Goal: Check status: Check status

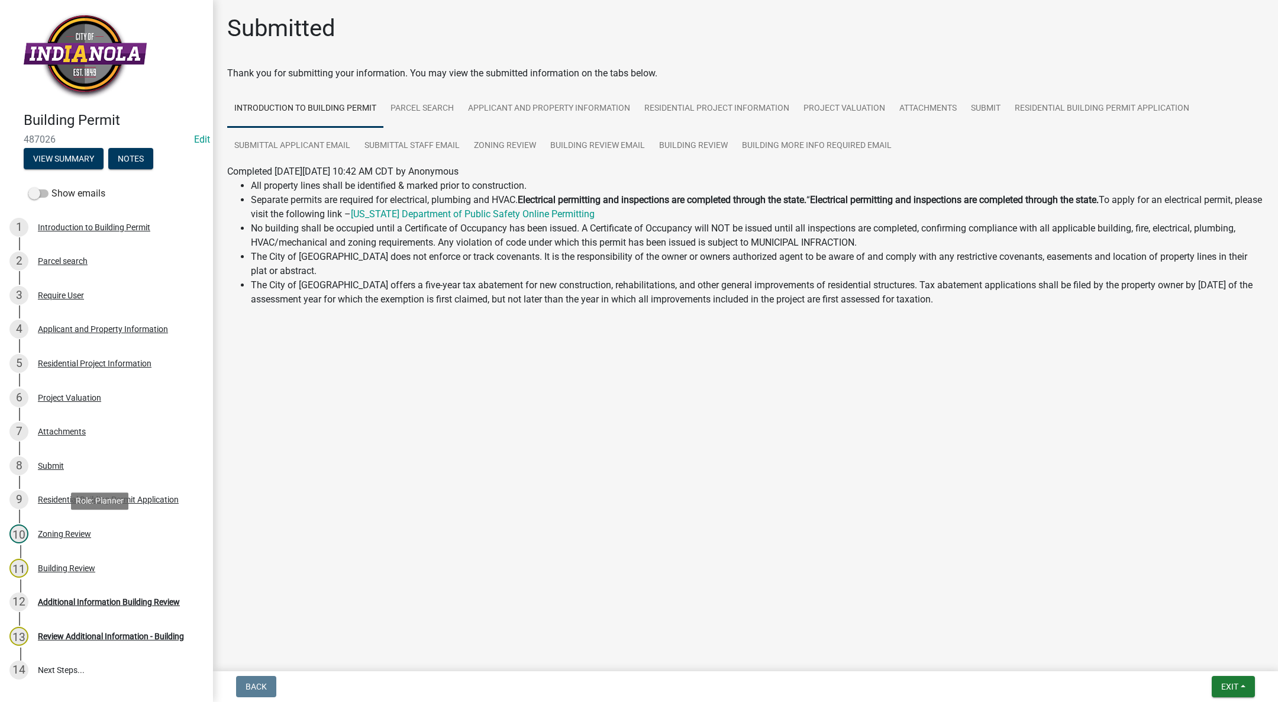
click at [58, 531] on div "Zoning Review" at bounding box center [64, 534] width 53 height 8
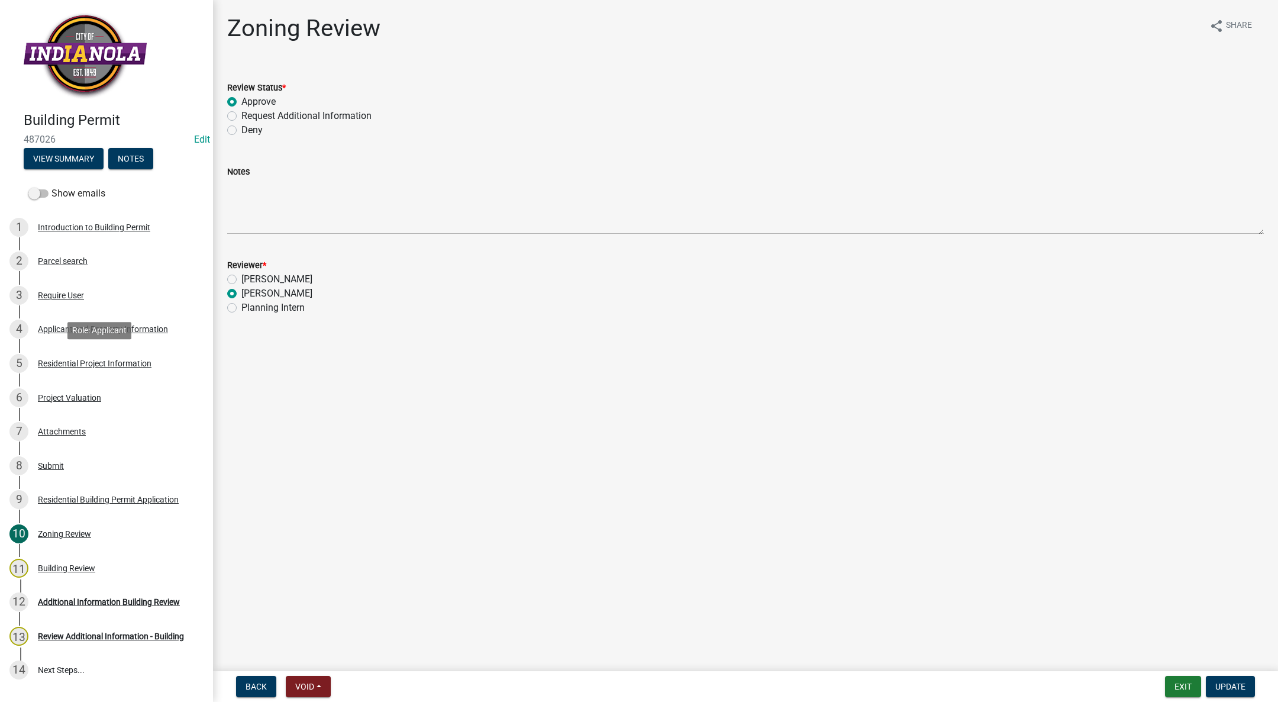
click at [92, 362] on div "Residential Project Information" at bounding box center [95, 363] width 114 height 8
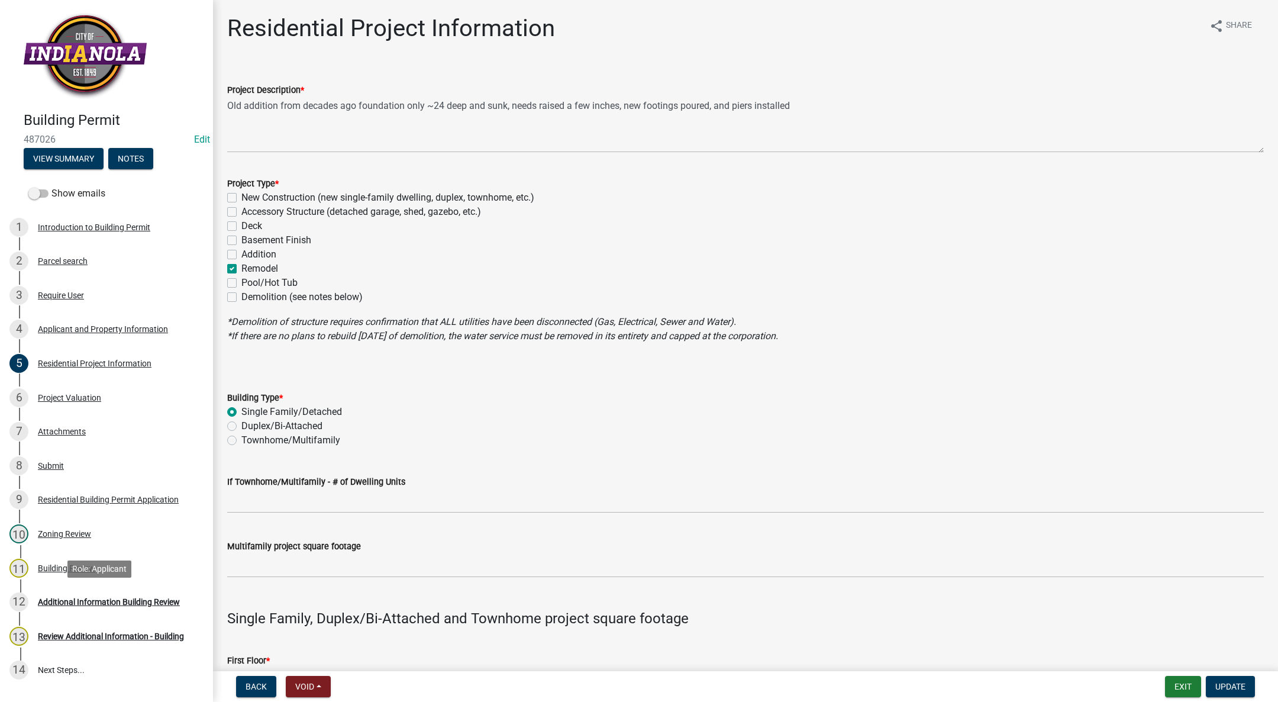
click at [82, 589] on link "12 Additional Information Building Review" at bounding box center [106, 602] width 213 height 34
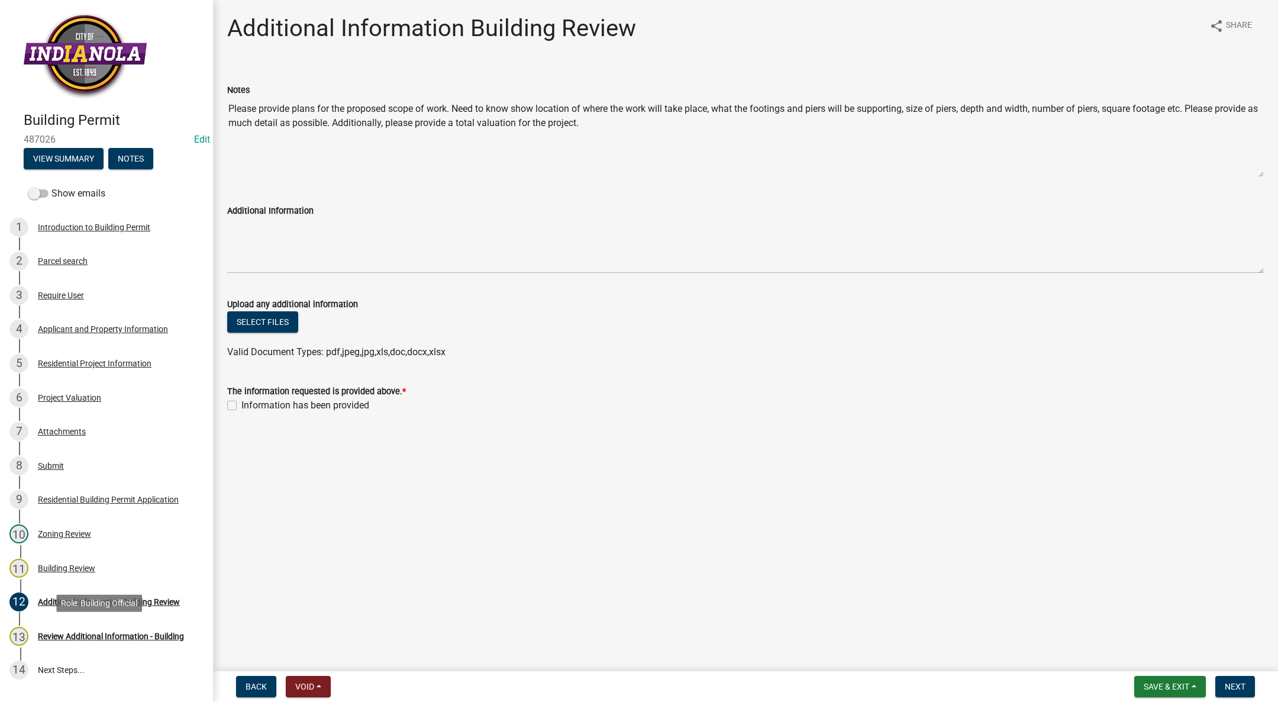
click at [74, 620] on link "13 Review Additional Information - Building" at bounding box center [106, 636] width 213 height 34
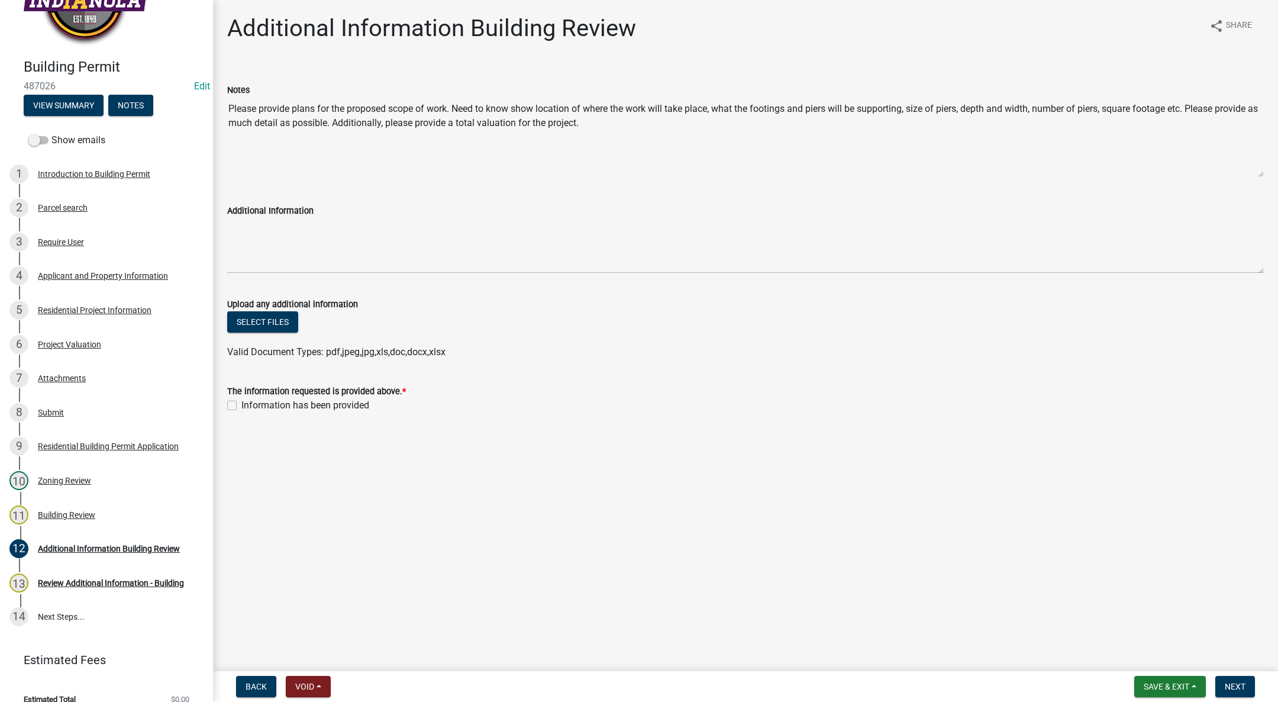
scroll to position [68, 0]
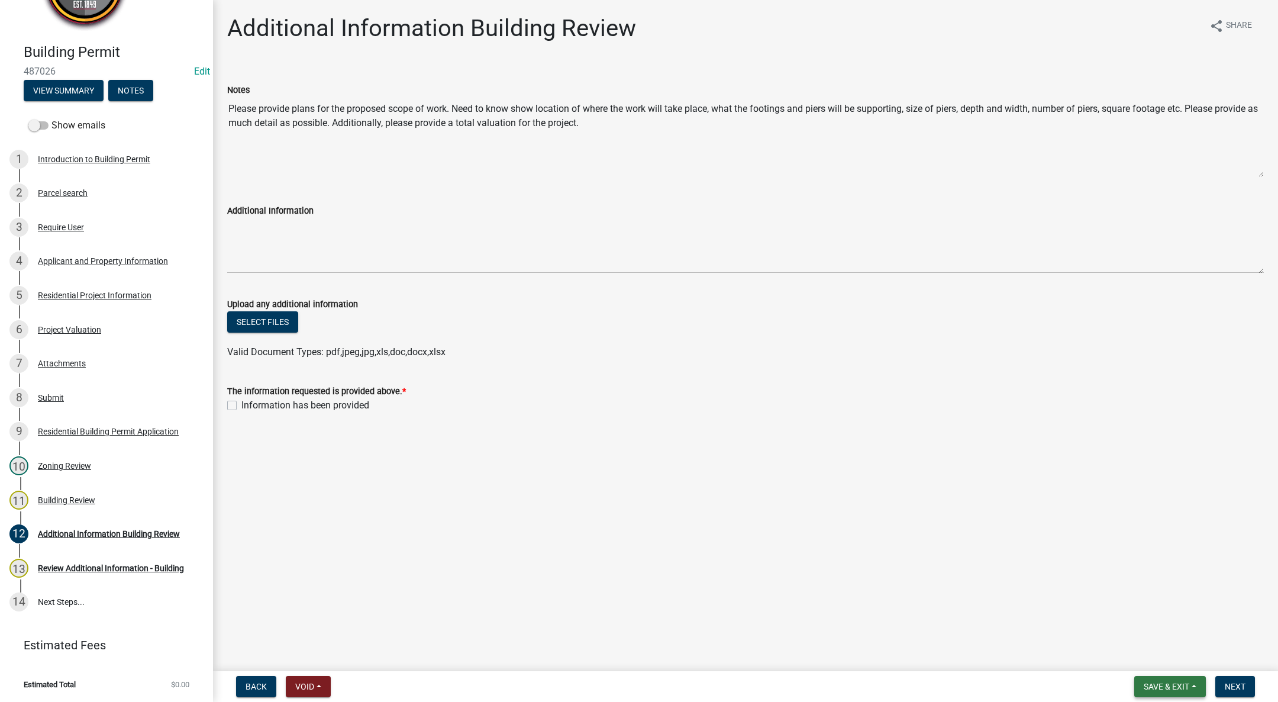
click at [1185, 691] on button "Save & Exit" at bounding box center [1171, 686] width 72 height 21
click at [1179, 662] on button "Save & Exit" at bounding box center [1158, 656] width 95 height 28
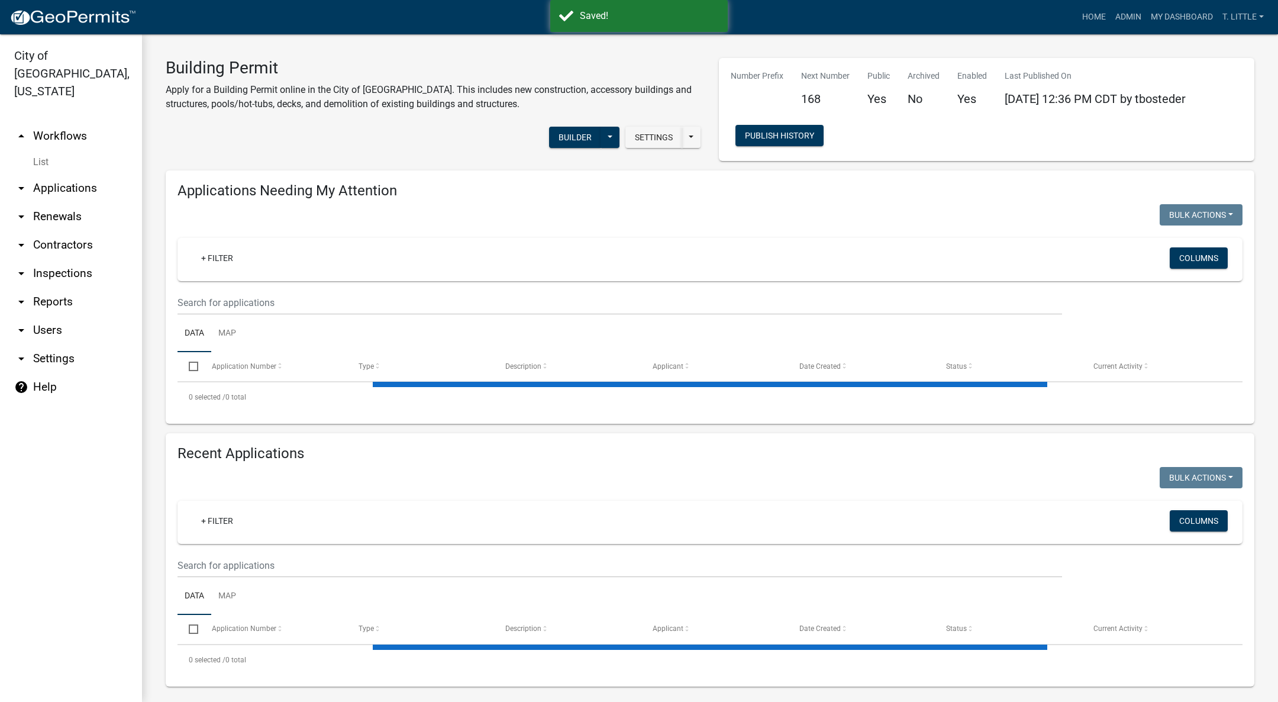
select select "3: 100"
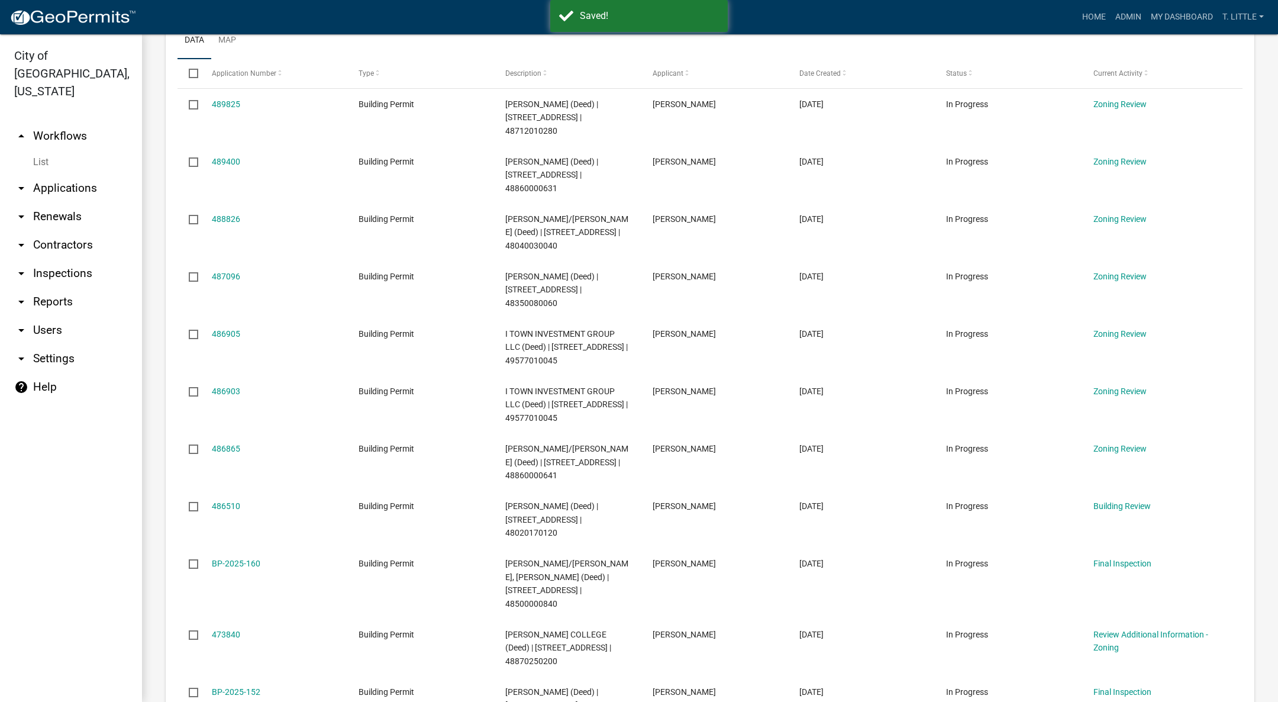
scroll to position [355, 0]
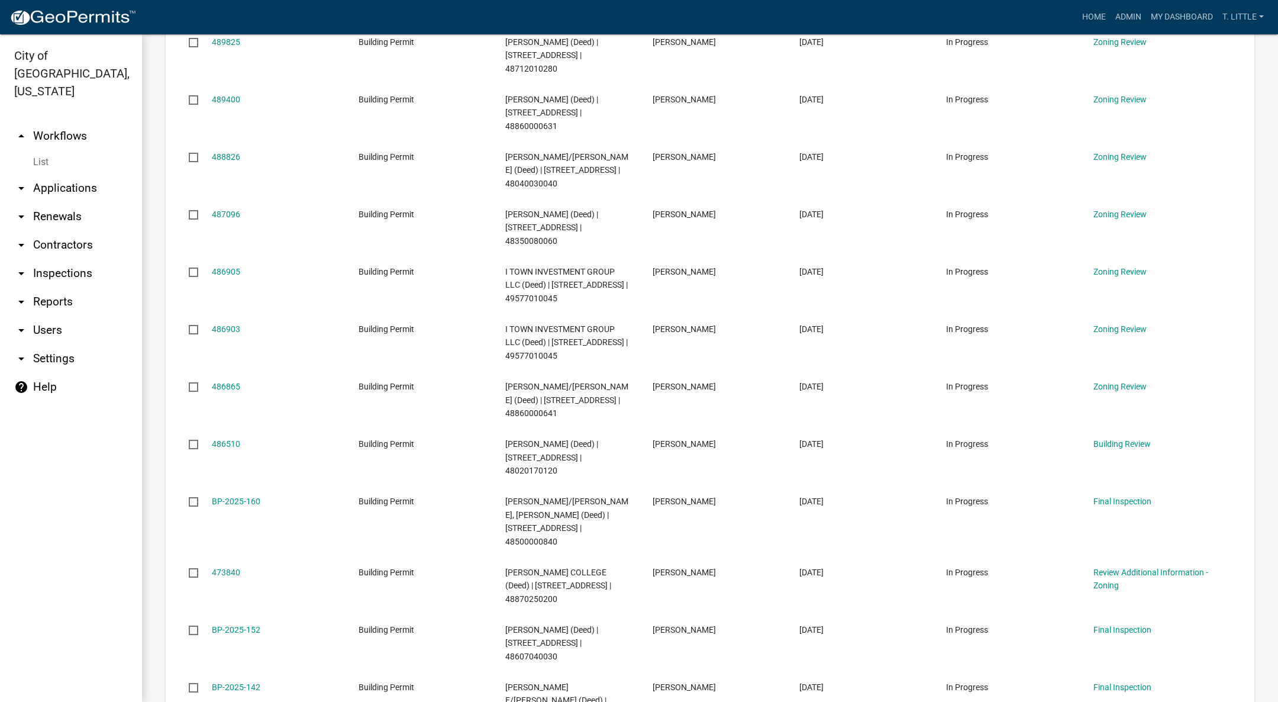
click at [229, 449] on link "486510" at bounding box center [226, 443] width 28 height 9
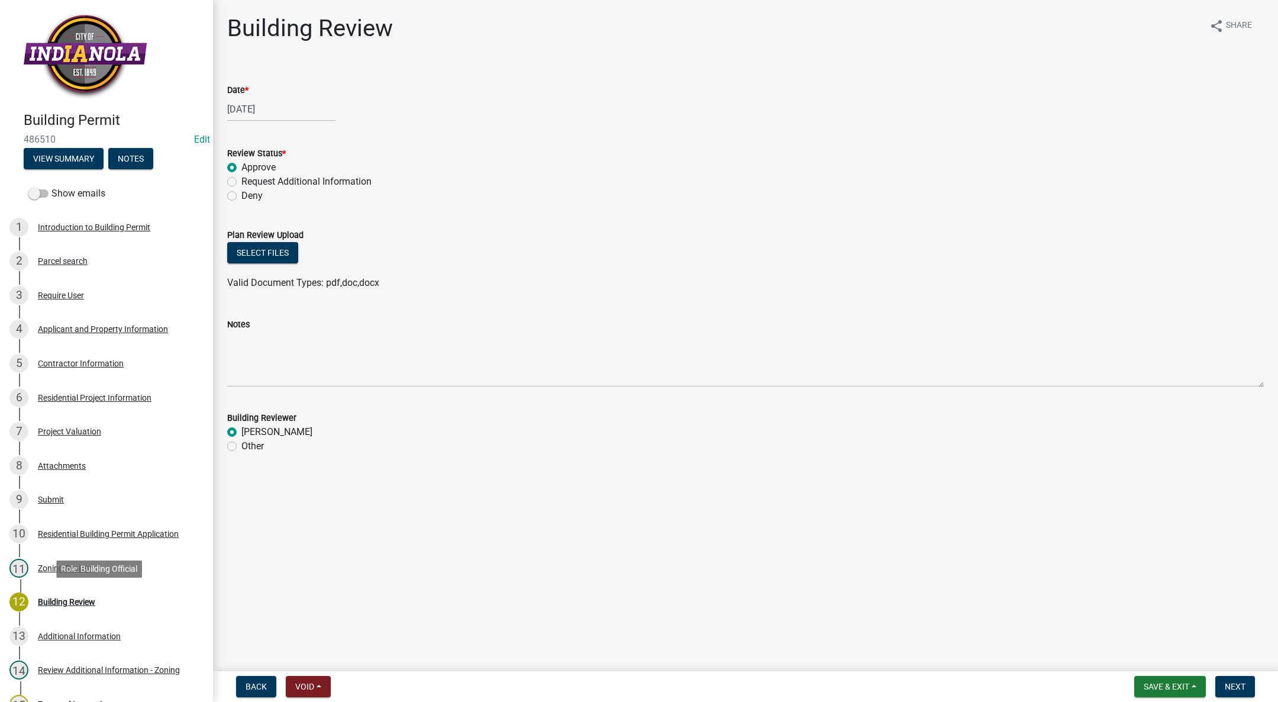
click at [71, 602] on div "Building Review" at bounding box center [66, 602] width 57 height 8
click at [61, 627] on div "13 Additional Information" at bounding box center [101, 636] width 185 height 19
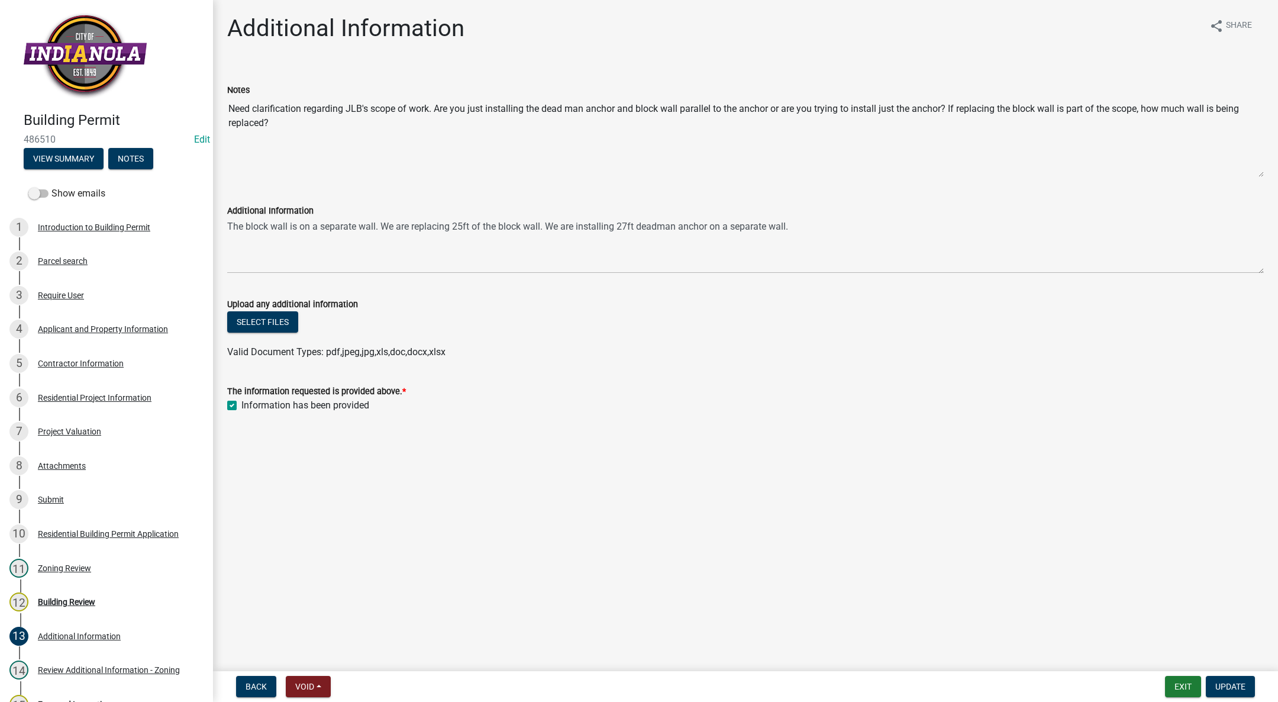
scroll to position [178, 0]
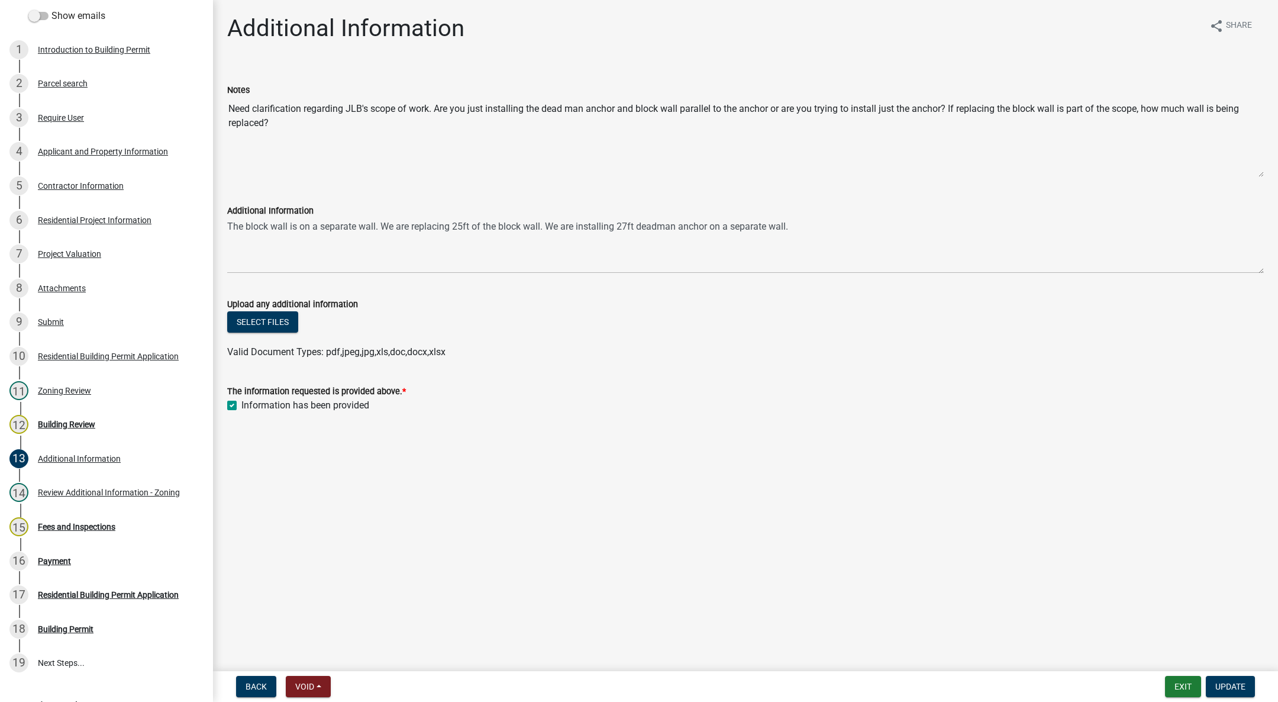
click at [66, 427] on div "Building Review" at bounding box center [66, 424] width 57 height 8
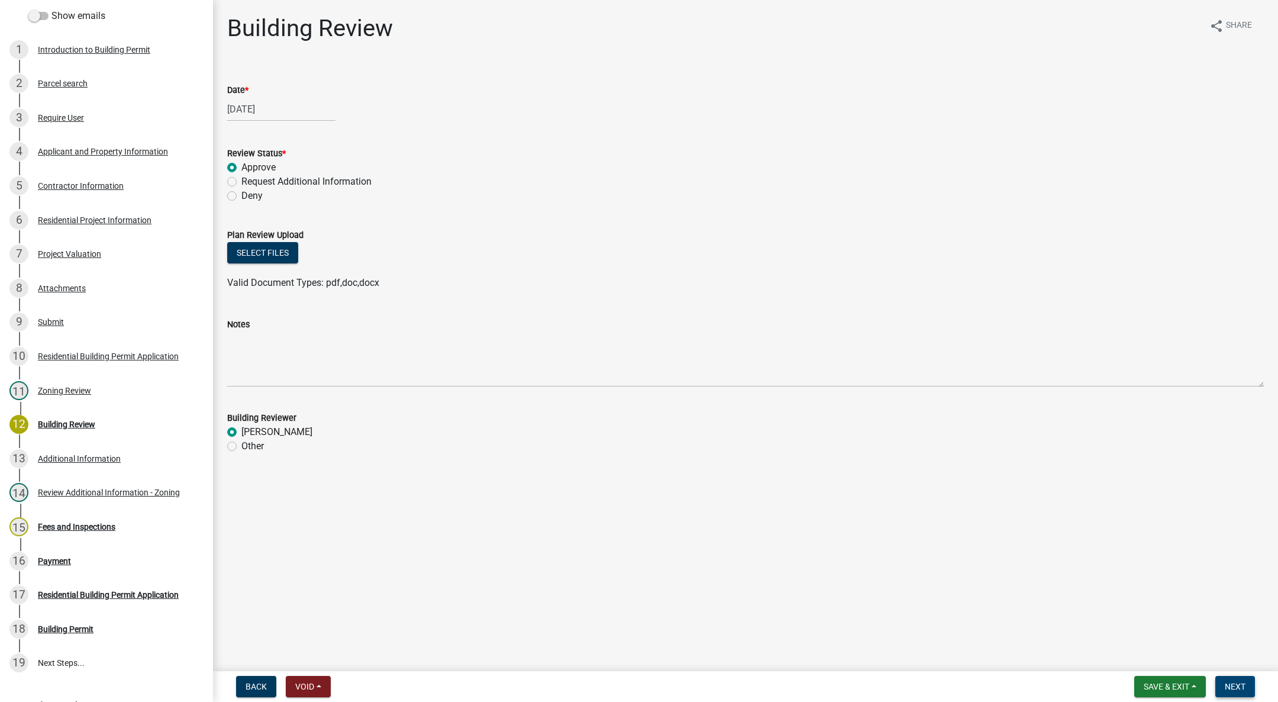
click at [1234, 683] on span "Next" at bounding box center [1235, 686] width 21 height 9
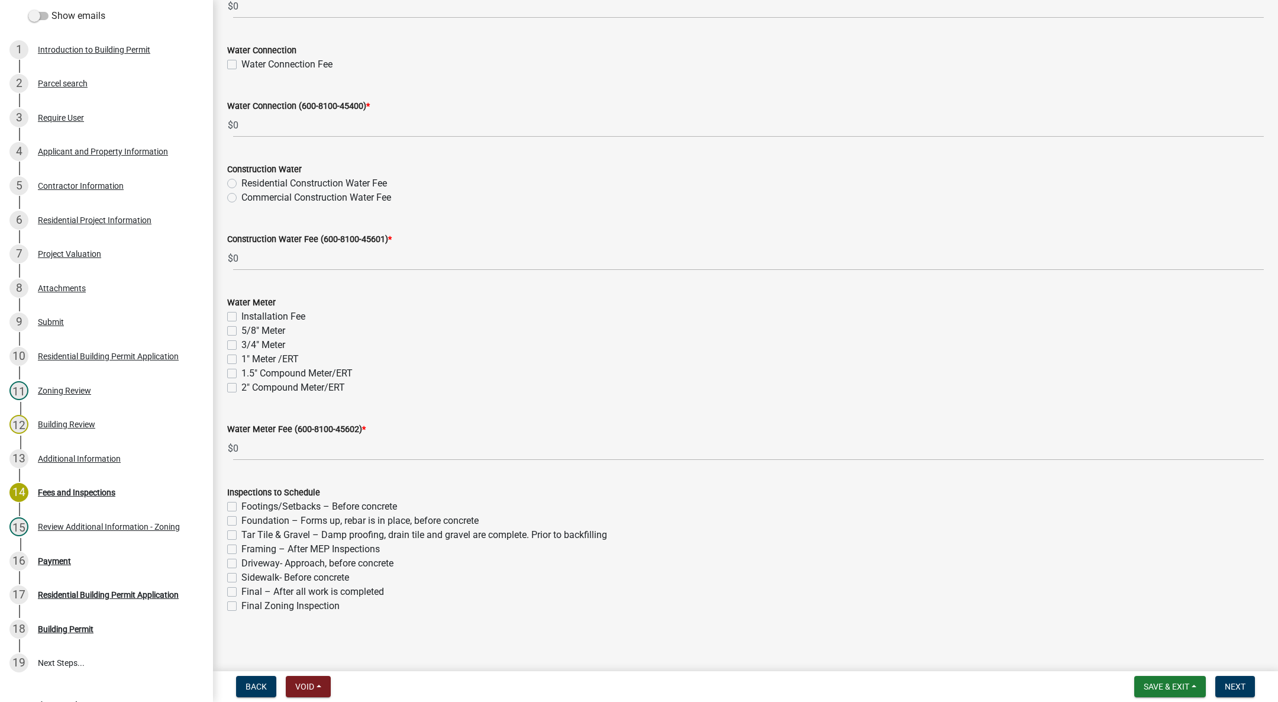
scroll to position [992, 0]
click at [241, 503] on label "Footings/Setbacks – Before concrete" at bounding box center [319, 504] width 156 height 14
click at [241, 503] on input "Footings/Setbacks – Before concrete" at bounding box center [245, 501] width 8 height 8
checkbox input "true"
checkbox input "false"
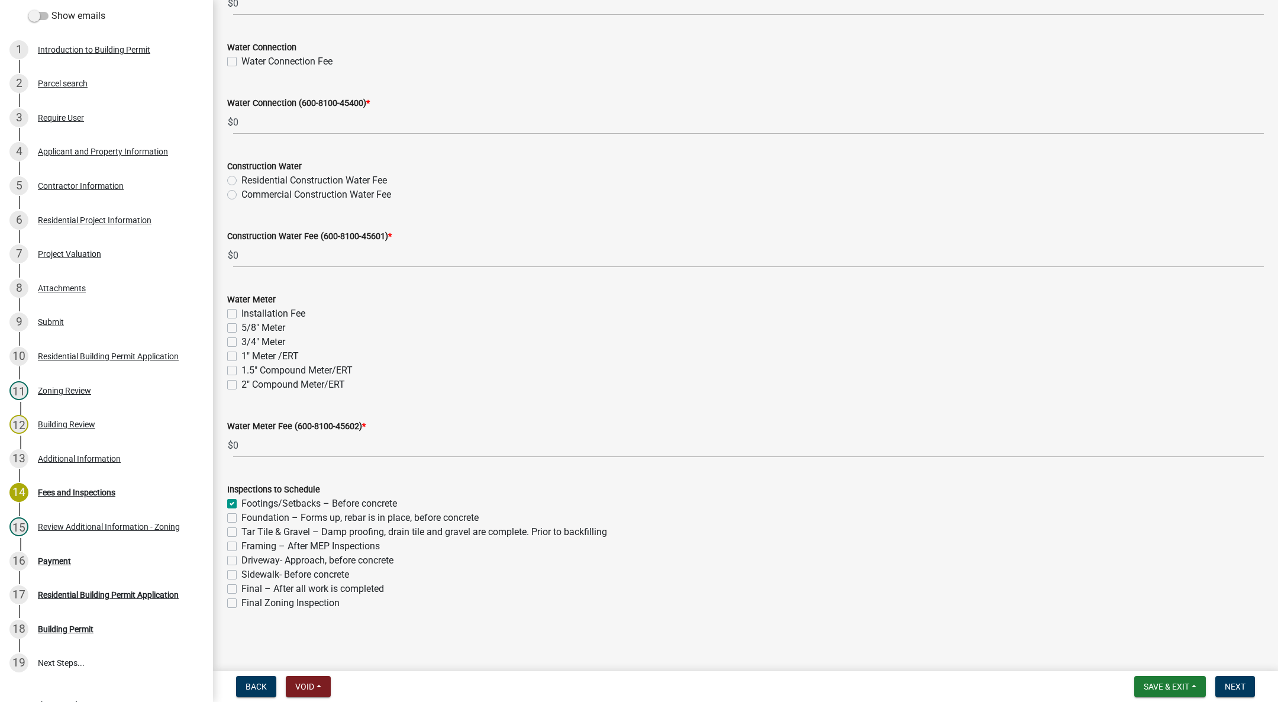
checkbox input "false"
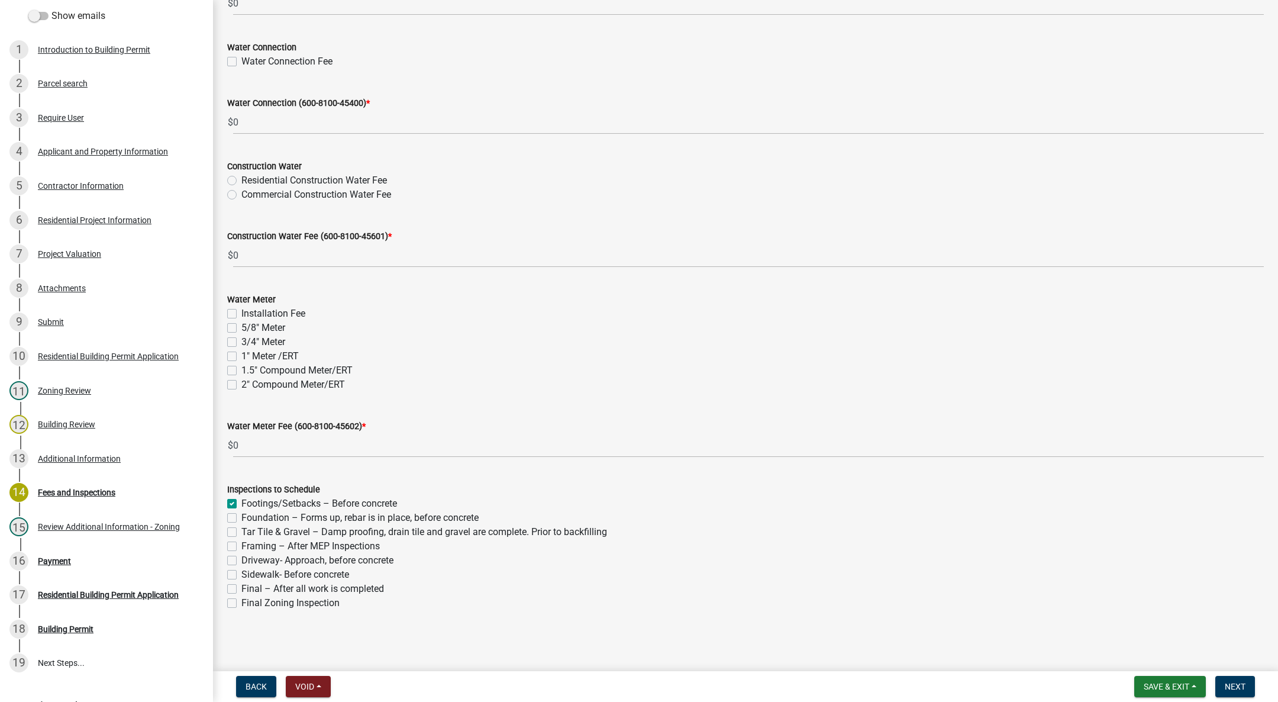
checkbox input "false"
click at [241, 518] on label "Foundation – Forms up, rebar is in place, before concrete" at bounding box center [359, 518] width 237 height 14
click at [241, 518] on input "Foundation – Forms up, rebar is in place, before concrete" at bounding box center [245, 515] width 8 height 8
checkbox input "true"
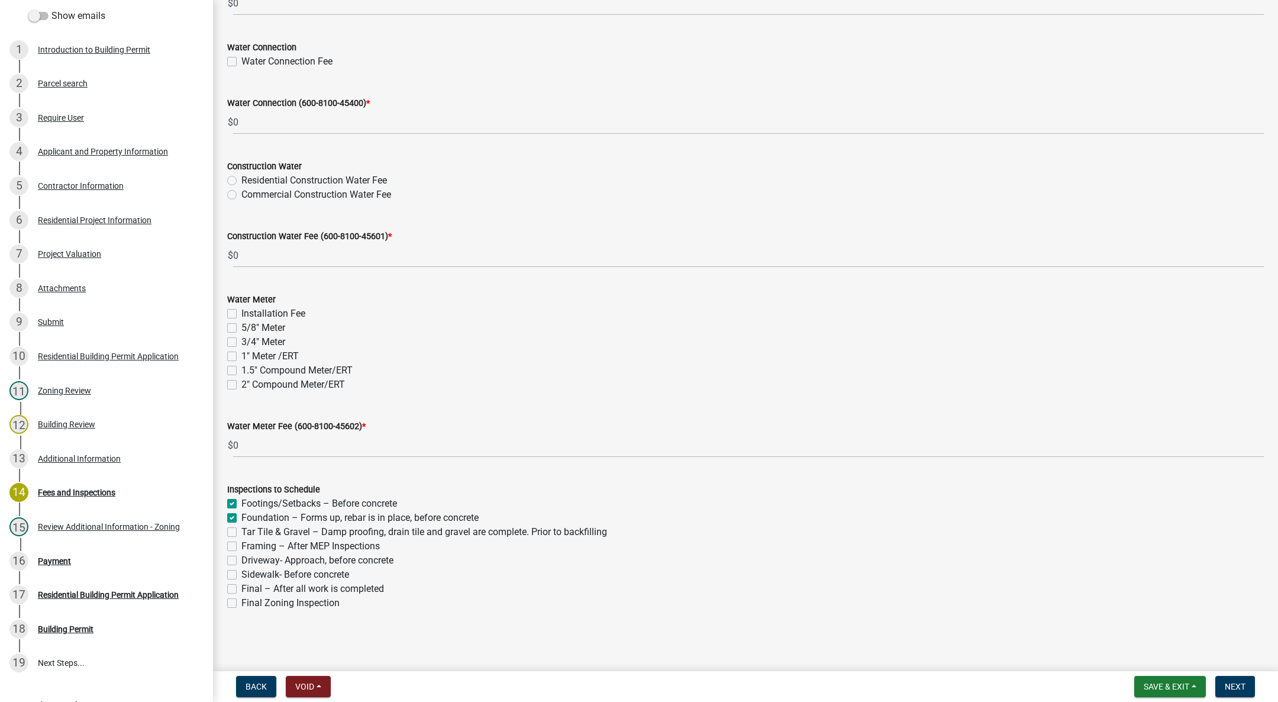
checkbox input "true"
checkbox input "false"
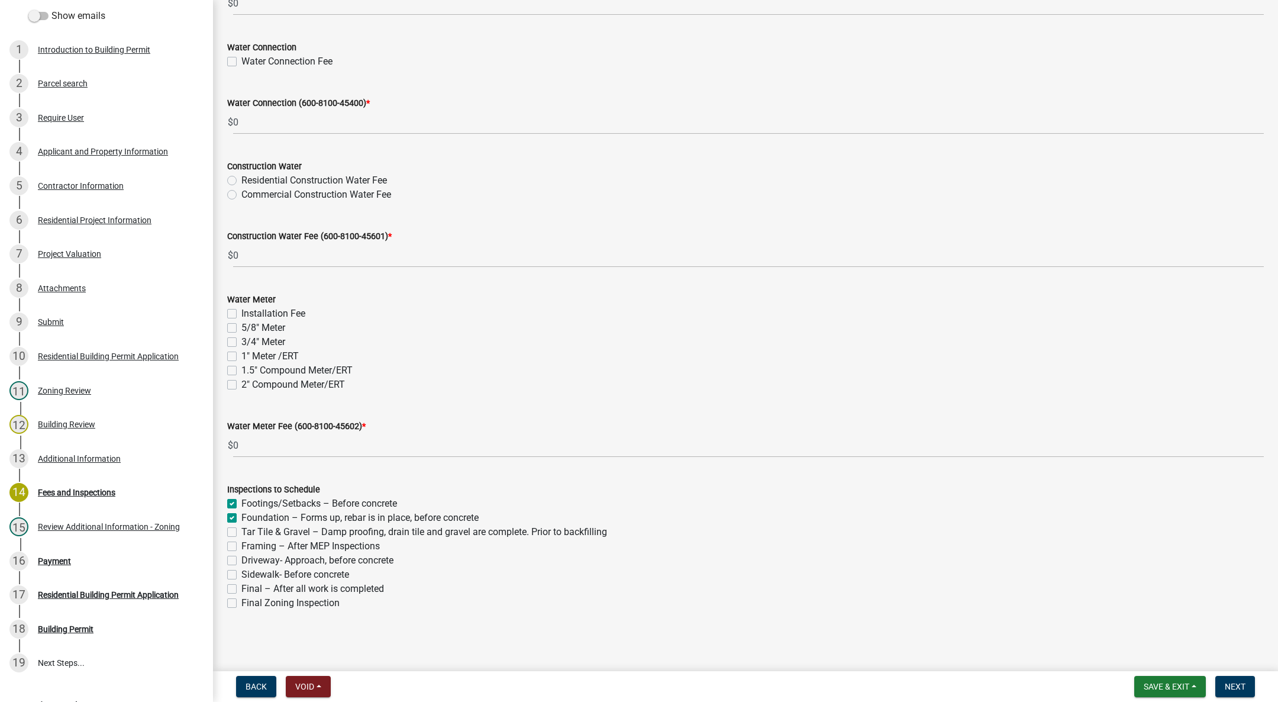
checkbox input "false"
click at [241, 588] on label "Final – After all work is completed" at bounding box center [312, 589] width 143 height 14
click at [241, 588] on input "Final – After all work is completed" at bounding box center [245, 586] width 8 height 8
checkbox input "true"
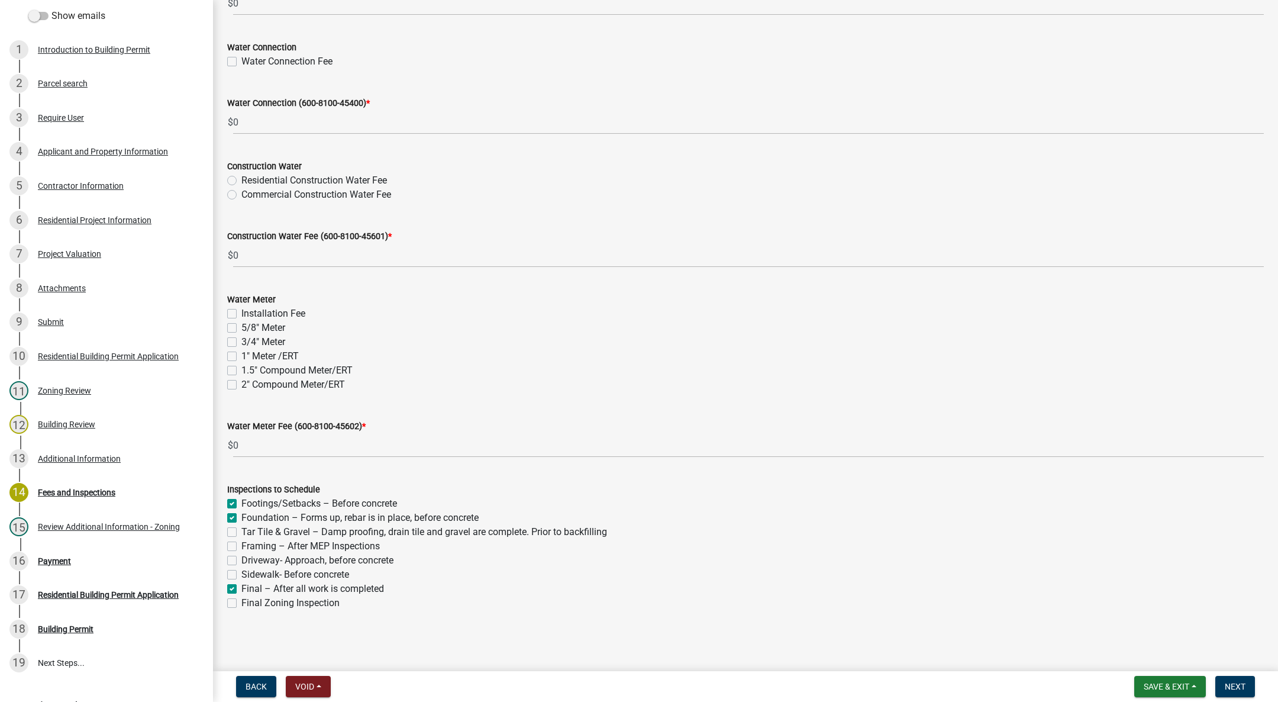
checkbox input "true"
checkbox input "false"
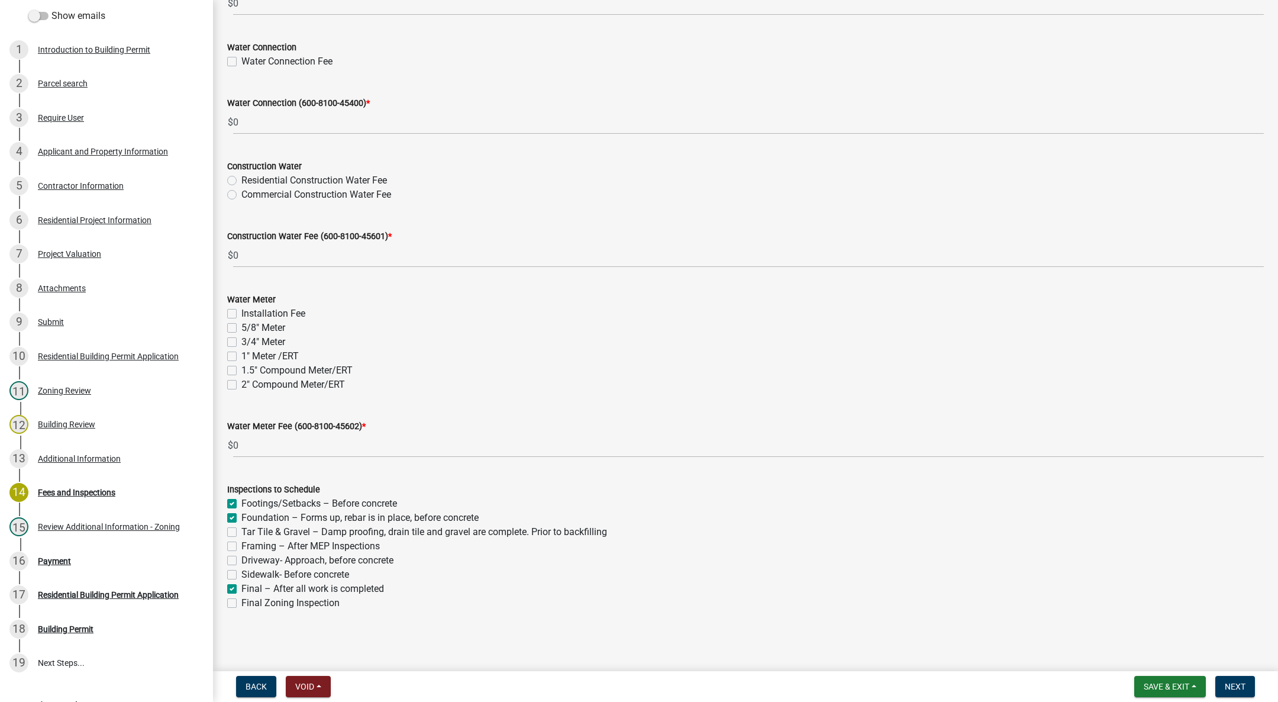
checkbox input "false"
checkbox input "true"
checkbox input "false"
click at [241, 588] on label "Final – After all work is completed" at bounding box center [312, 589] width 143 height 14
click at [241, 588] on input "Final – After all work is completed" at bounding box center [245, 586] width 8 height 8
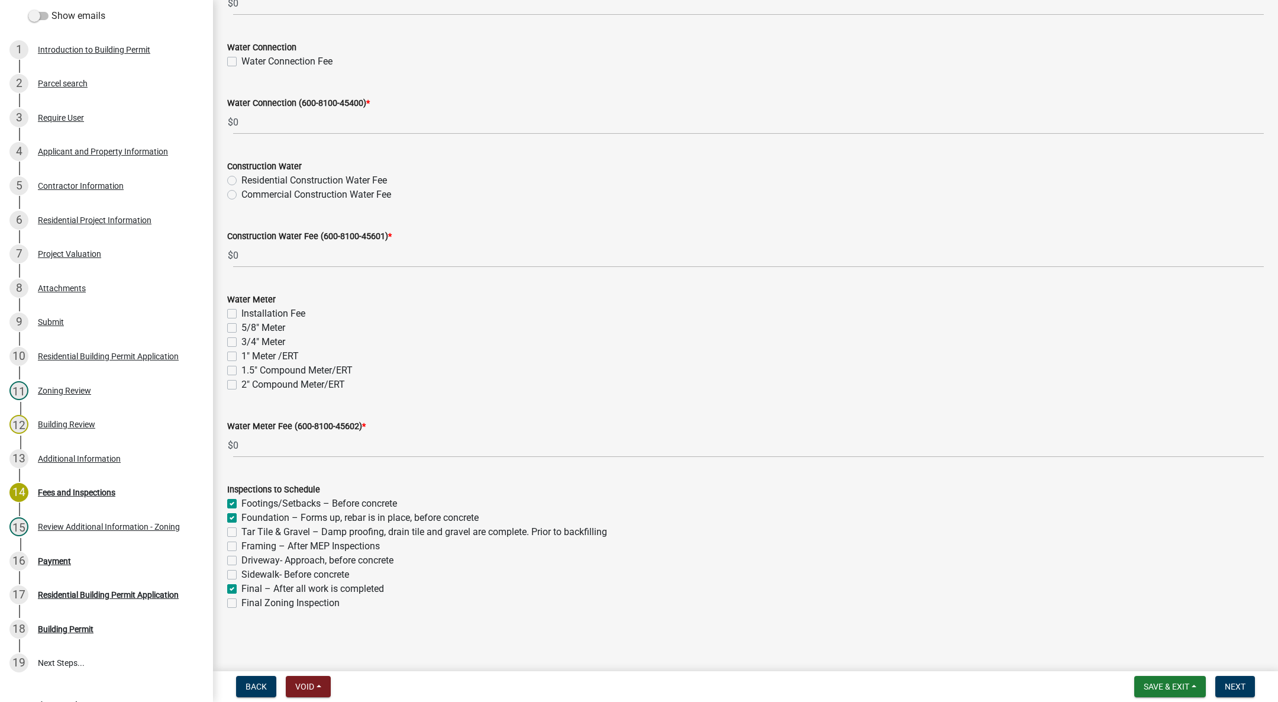
checkbox input "false"
checkbox input "true"
checkbox input "false"
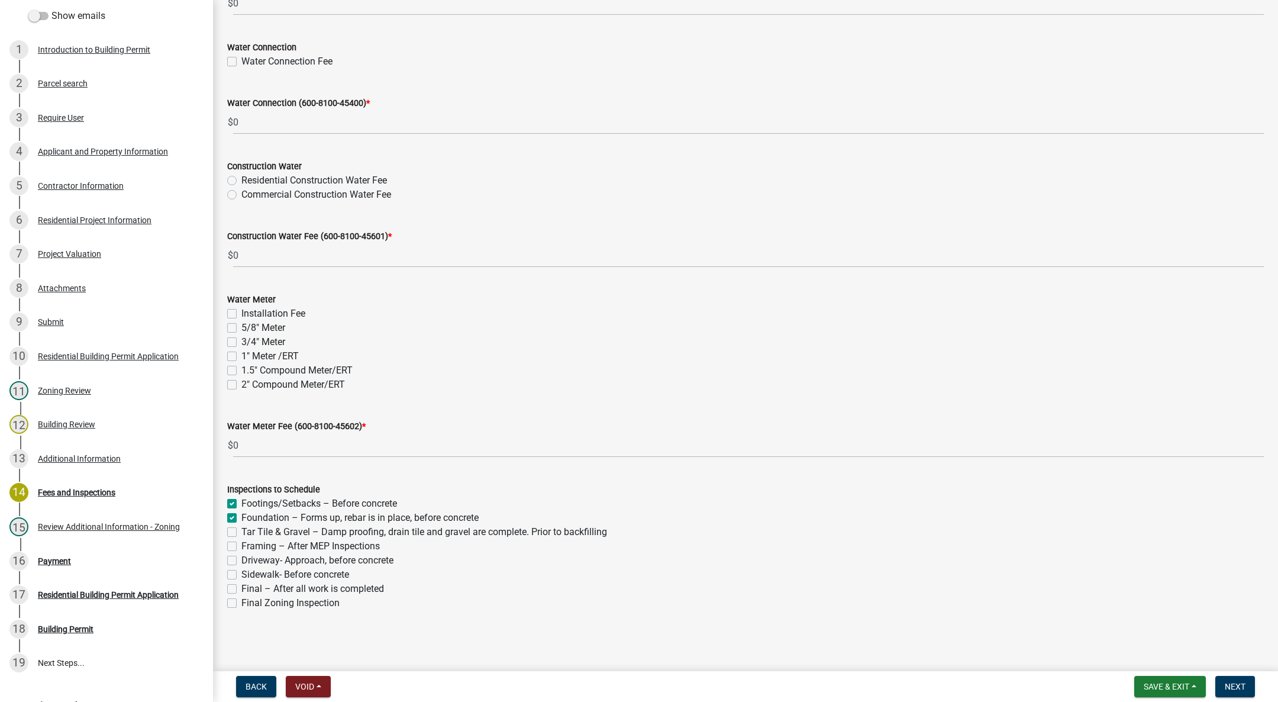
checkbox input "false"
click at [1238, 684] on span "Next" at bounding box center [1235, 686] width 21 height 9
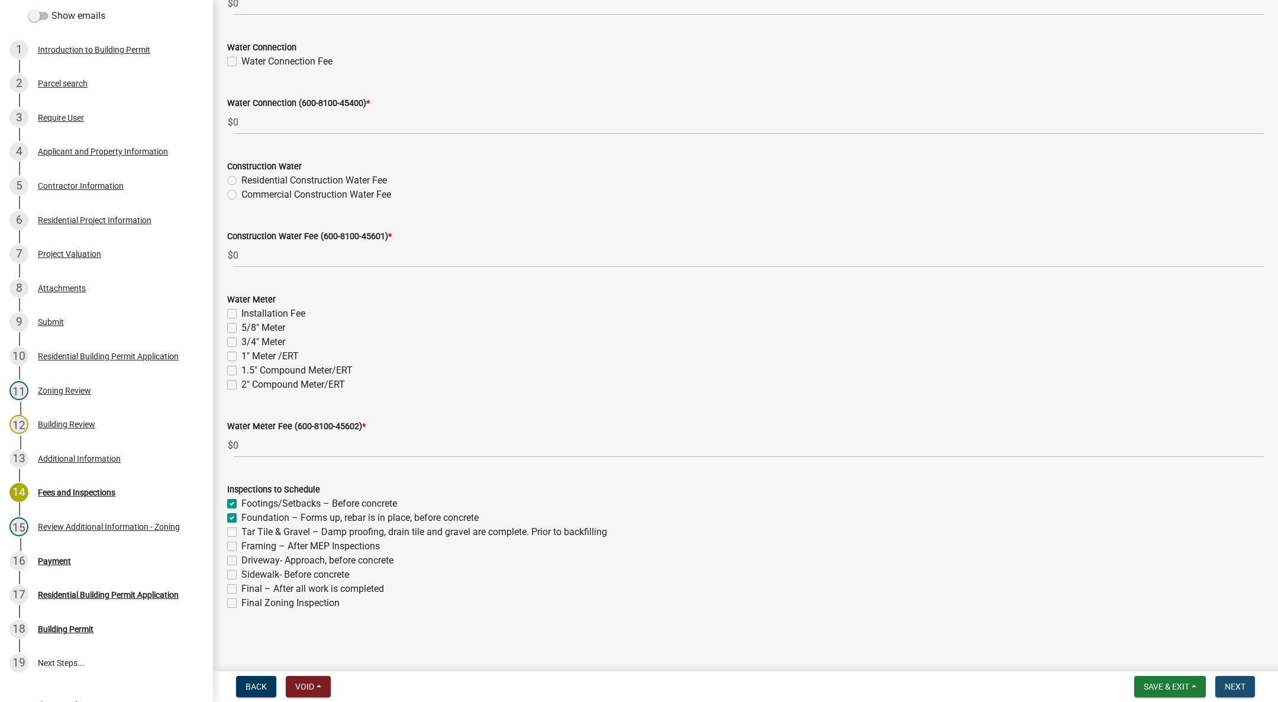
scroll to position [0, 0]
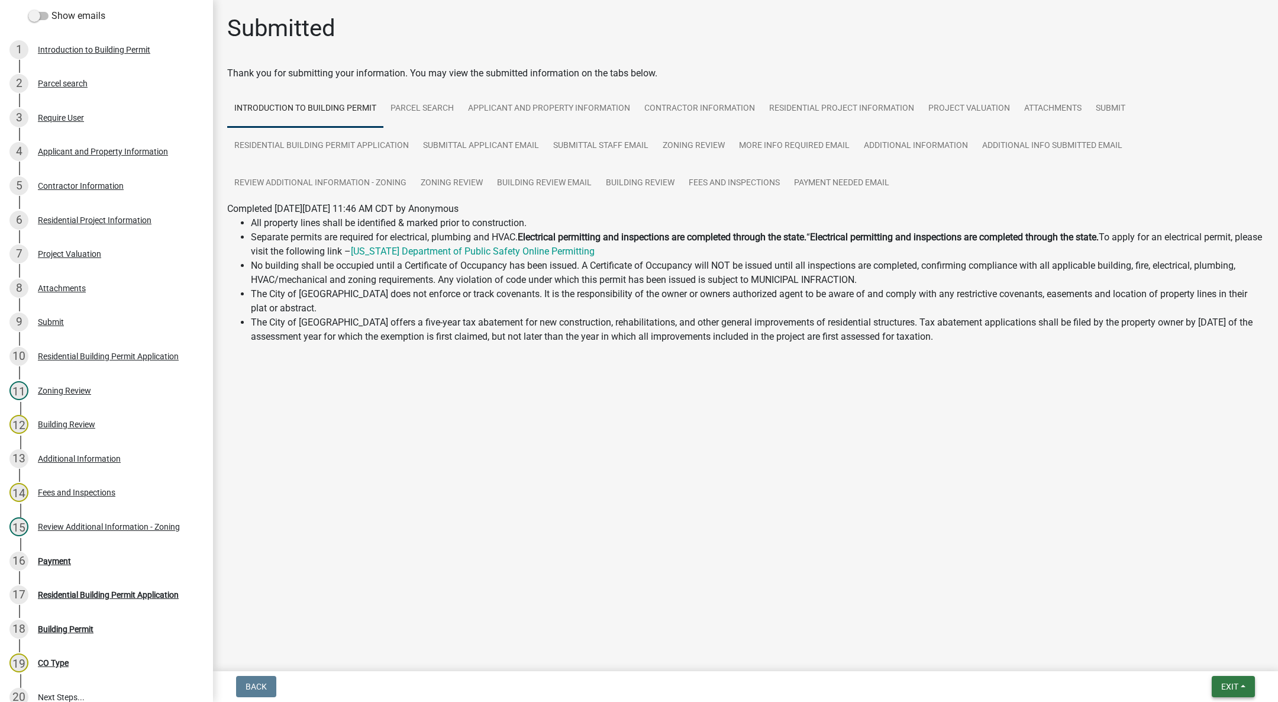
click at [1248, 691] on button "Exit" at bounding box center [1233, 686] width 43 height 21
click at [1226, 653] on button "Save & Exit" at bounding box center [1208, 656] width 95 height 28
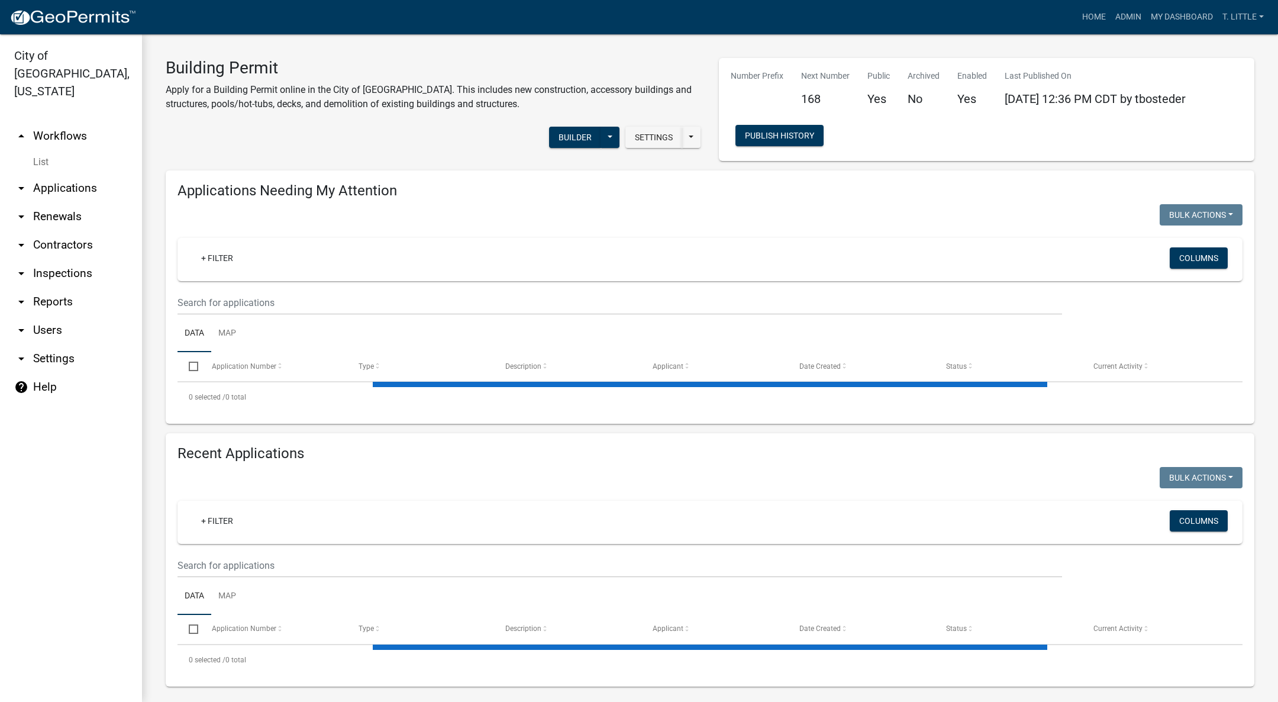
select select "3: 100"
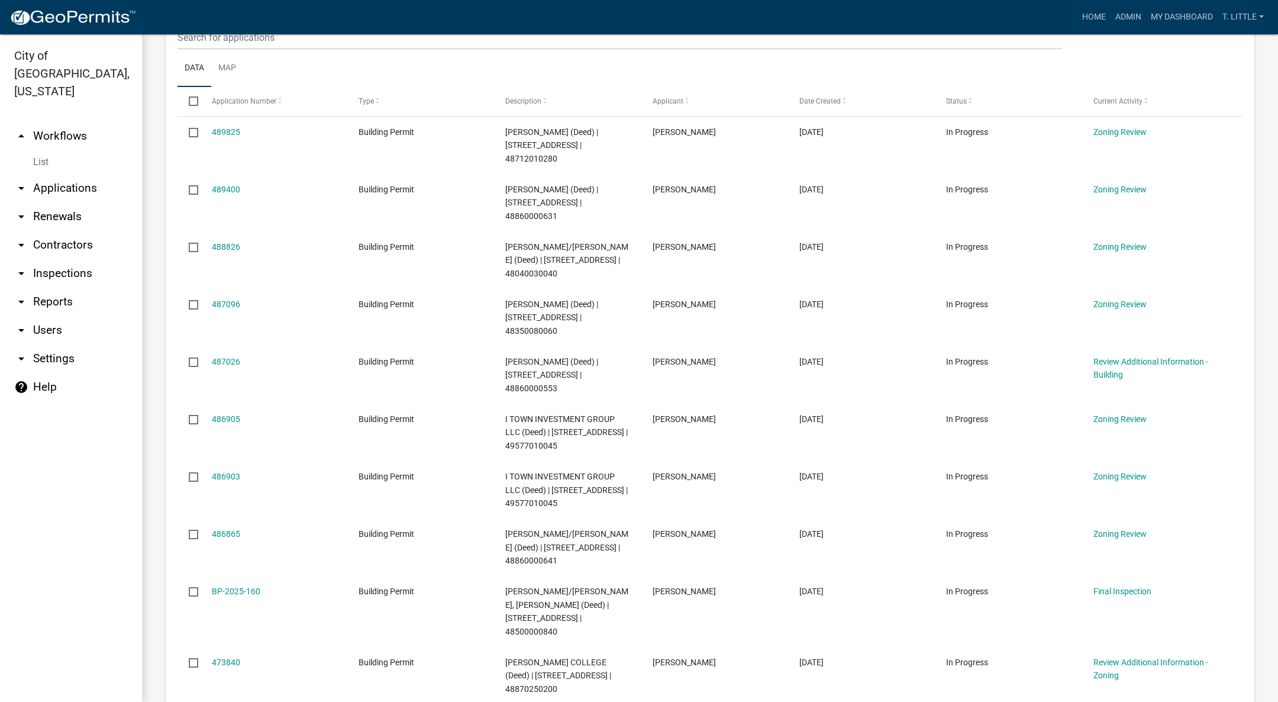
scroll to position [266, 0]
click at [222, 365] on link "487026" at bounding box center [226, 360] width 28 height 9
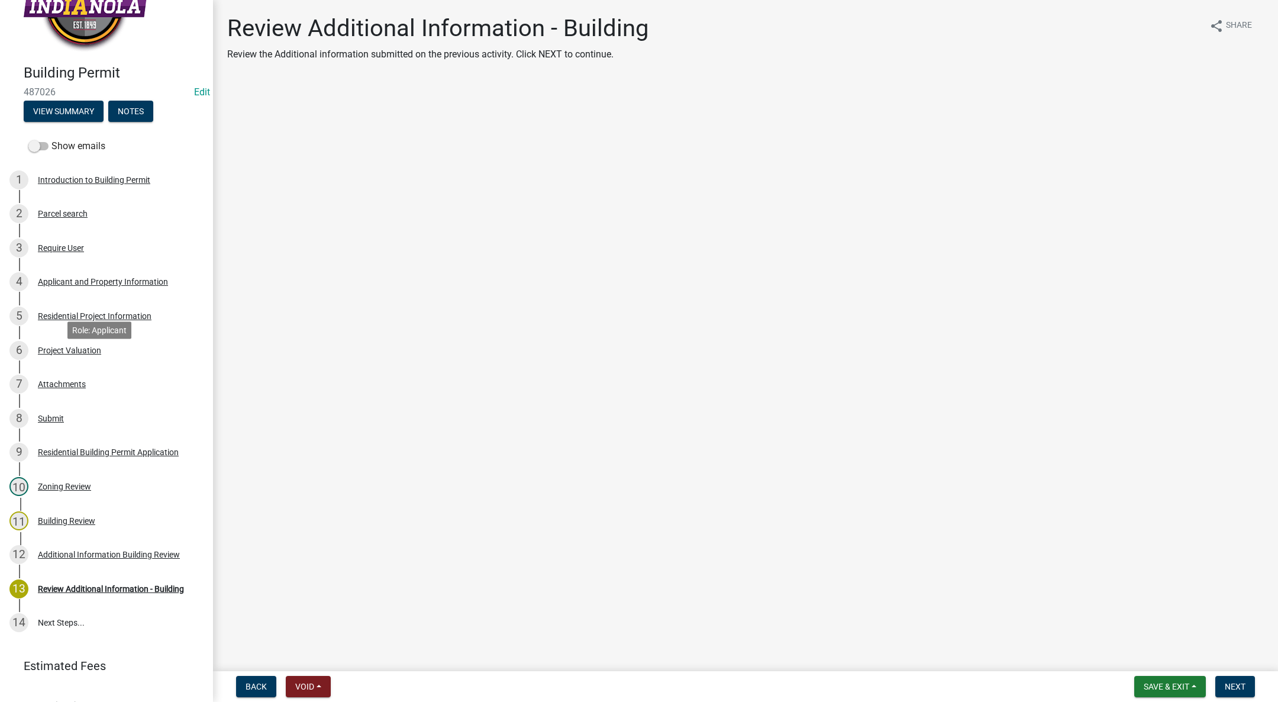
scroll to position [68, 0]
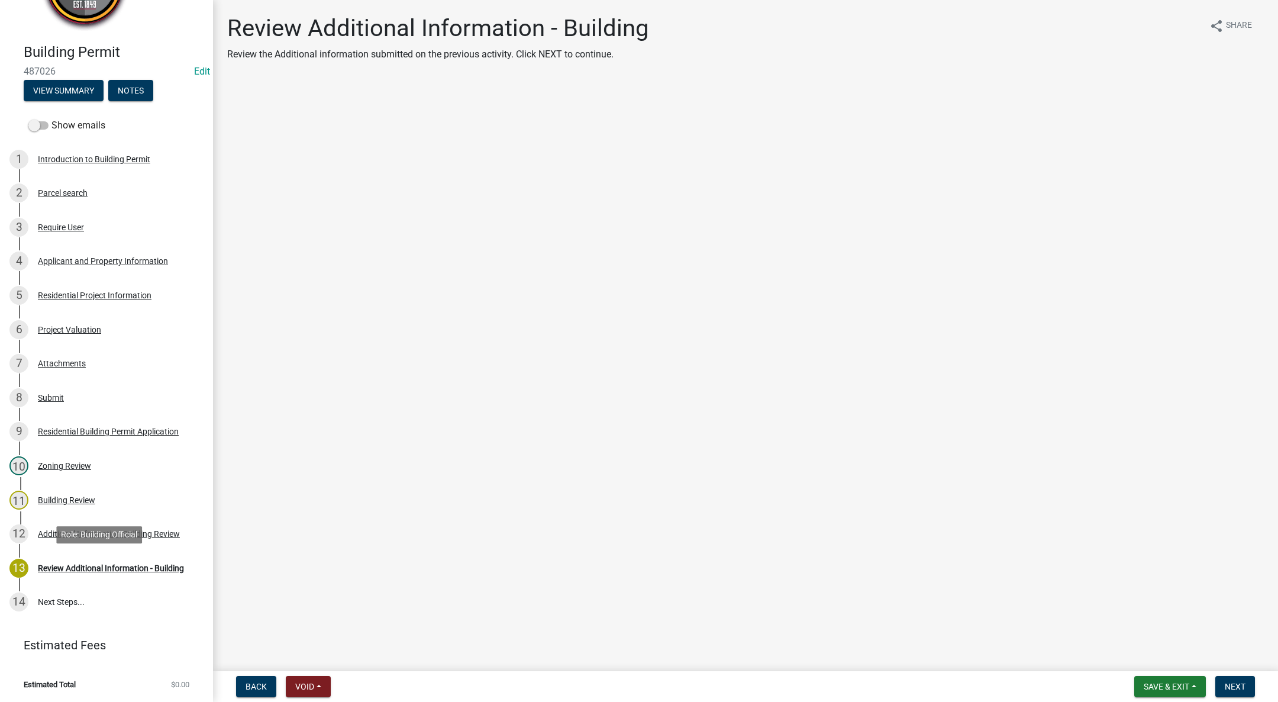
click at [59, 568] on div "Review Additional Information - Building" at bounding box center [111, 568] width 146 height 8
click at [80, 92] on button "View Summary" at bounding box center [64, 90] width 80 height 21
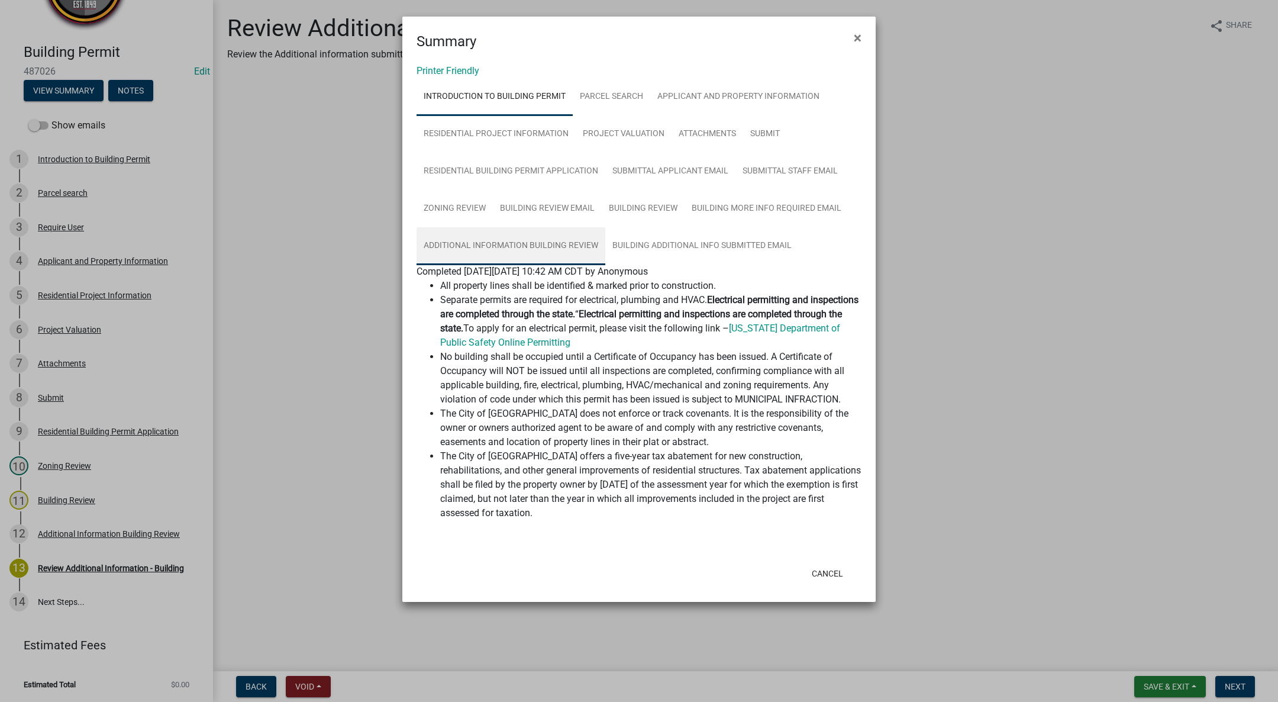
click at [488, 238] on link "Additional Information Building Review" at bounding box center [511, 246] width 189 height 38
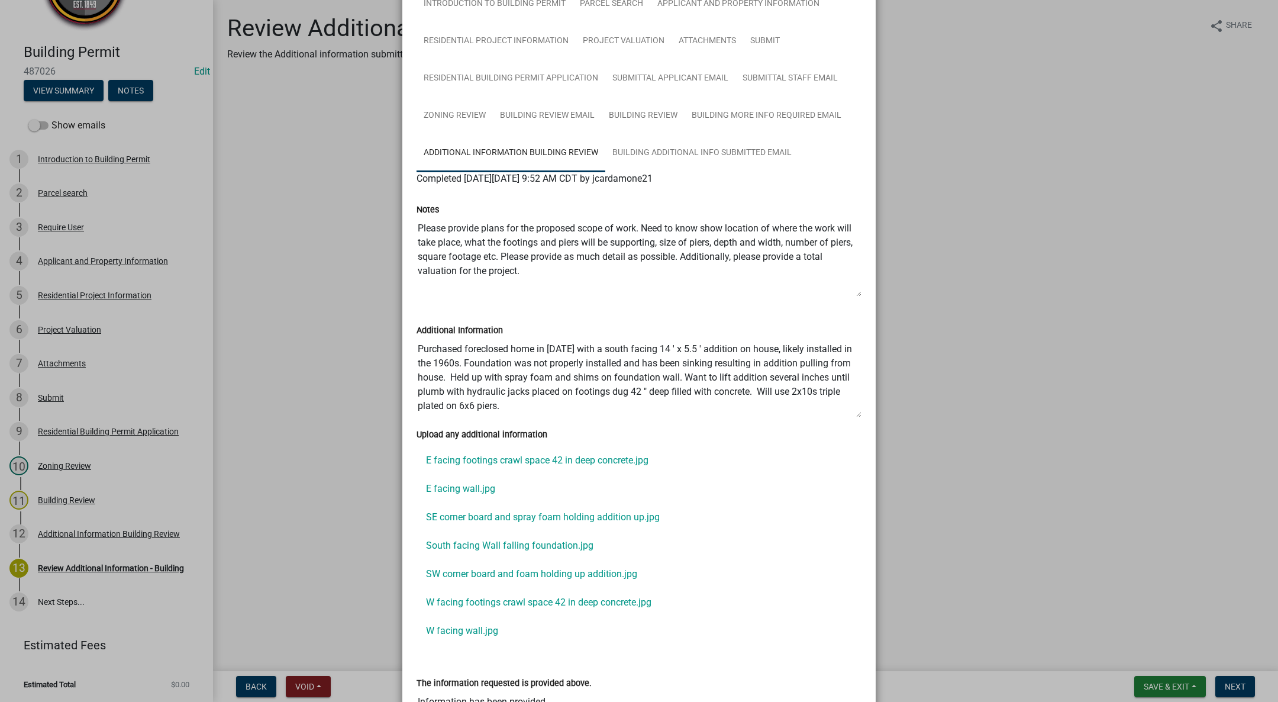
scroll to position [178, 0]
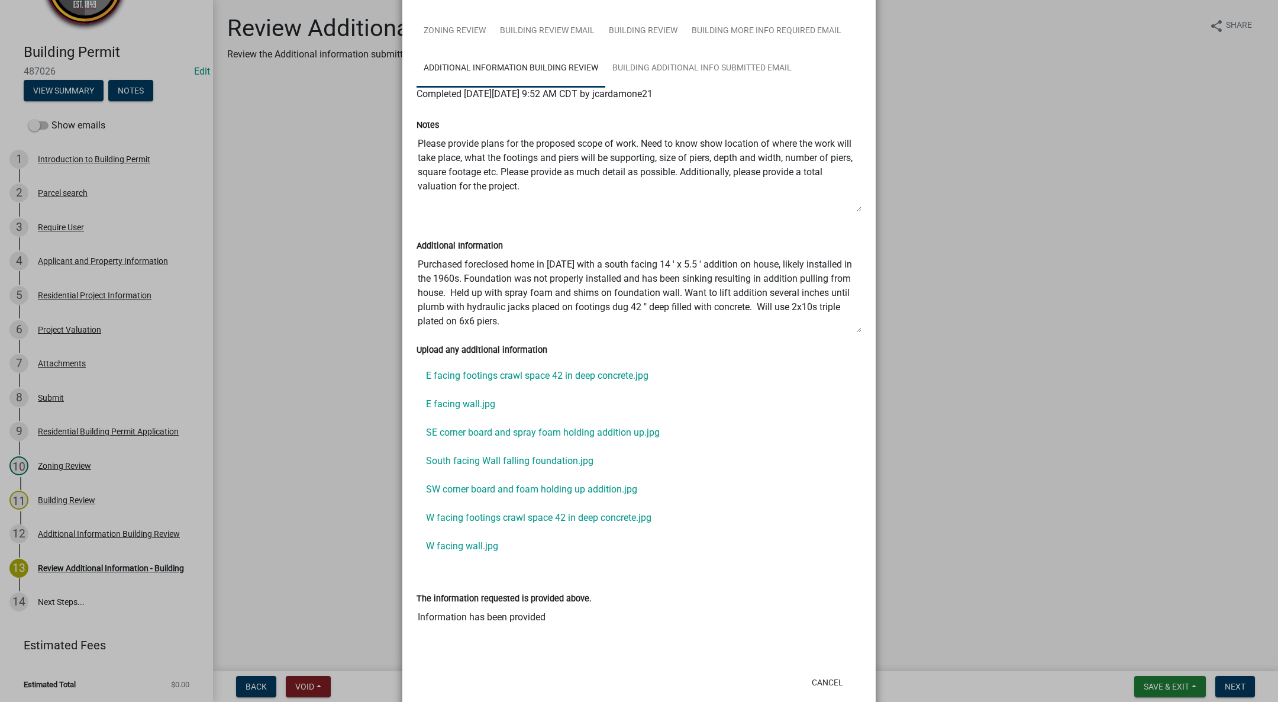
click at [502, 370] on link "E facing footings crawl space 42 in deep concrete.jpg" at bounding box center [639, 376] width 445 height 28
click at [446, 408] on link "E facing wall.jpg" at bounding box center [639, 404] width 445 height 28
click at [442, 424] on link "SE corner board and spray foam holding addition up.jpg" at bounding box center [639, 432] width 445 height 28
click at [474, 486] on link "SW corner board and foam holding up addition.jpg" at bounding box center [639, 489] width 445 height 28
click at [471, 461] on link "South facing Wall falling foundation.jpg" at bounding box center [639, 461] width 445 height 28
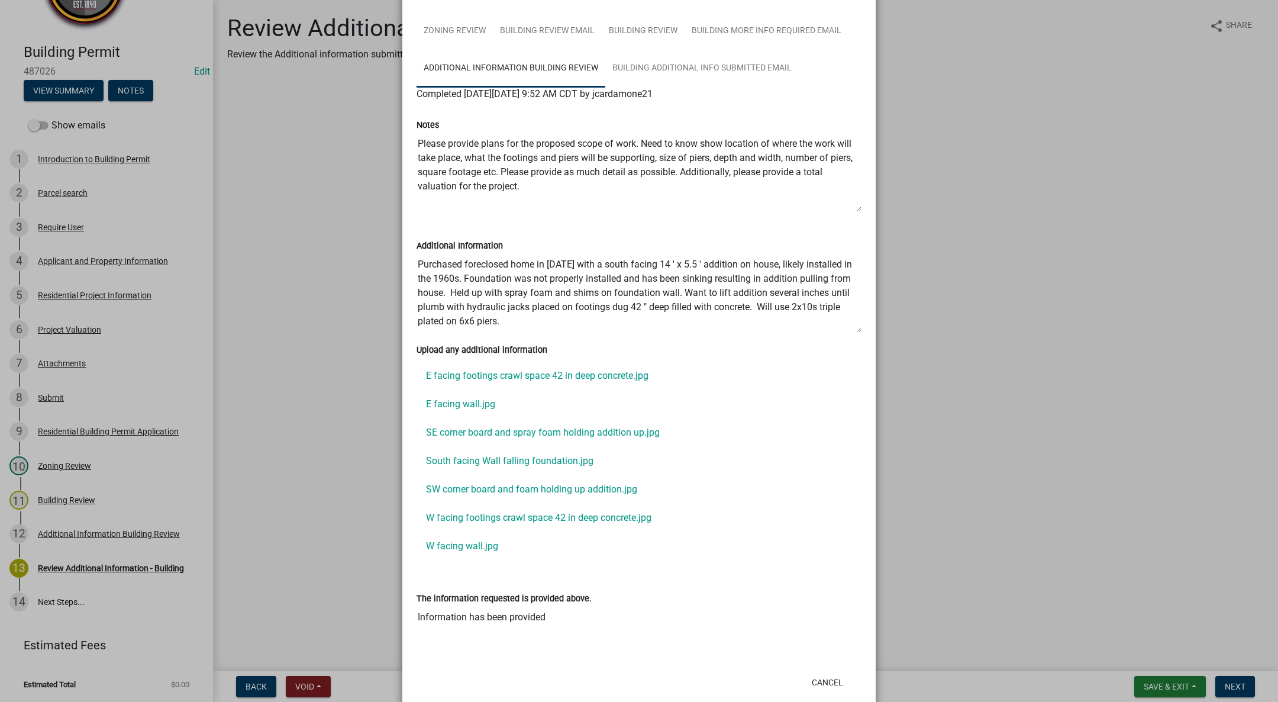
click at [467, 514] on link "W facing footings crawl space 42 in deep concrete.jpg" at bounding box center [639, 518] width 445 height 28
click at [456, 543] on link "W facing wall.jpg" at bounding box center [639, 546] width 445 height 28
